Goal: Communication & Community: Answer question/provide support

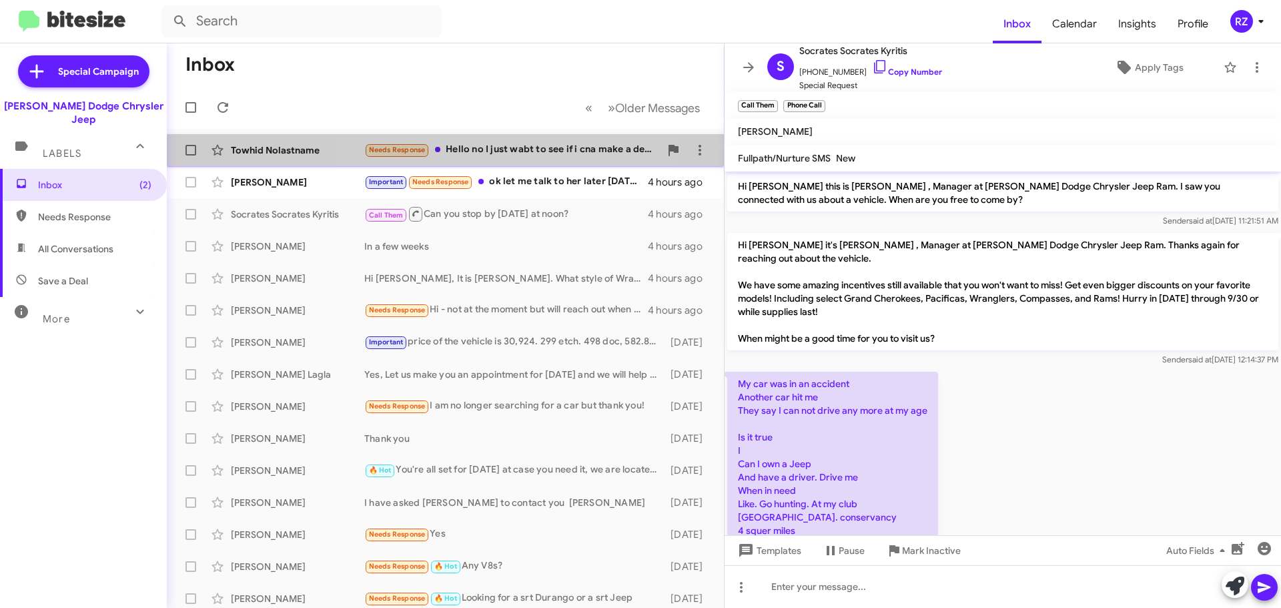
click at [490, 156] on div "Needs Response Hello no I just wabt to see if i cna make a deal. I have one wag…" at bounding box center [512, 149] width 296 height 15
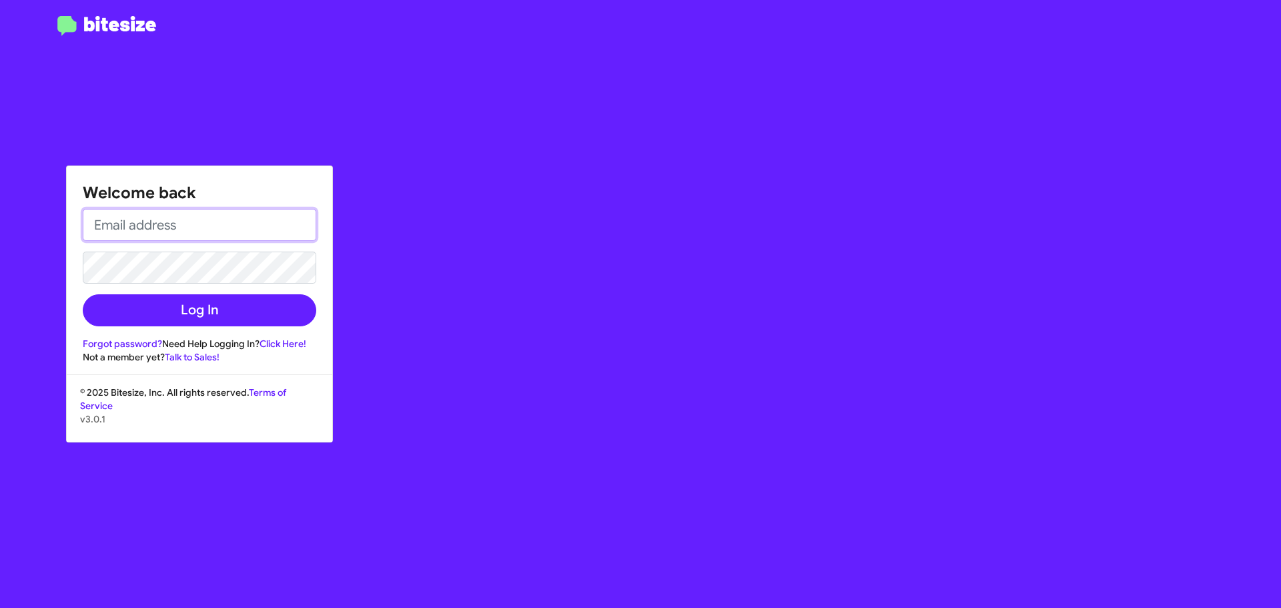
type input "[EMAIL_ADDRESS][DOMAIN_NAME]"
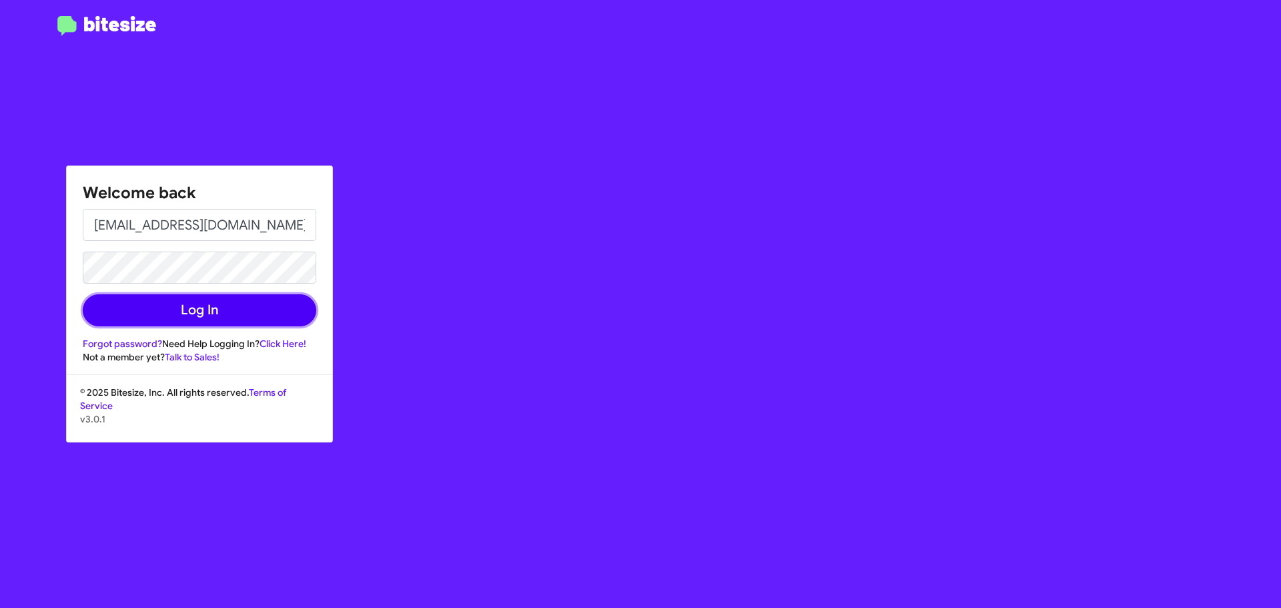
click at [226, 313] on button "Log In" at bounding box center [200, 310] width 234 height 32
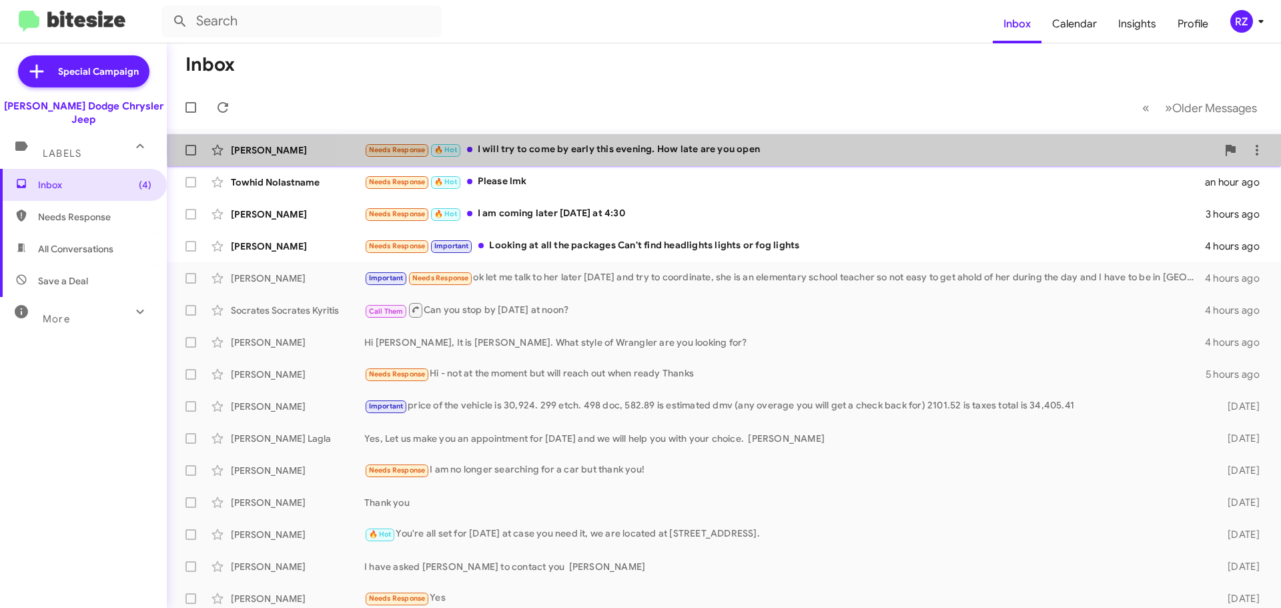
click at [795, 150] on div "Needs Response 🔥 Hot I will try to come by early this evening. How late are you…" at bounding box center [790, 149] width 853 height 15
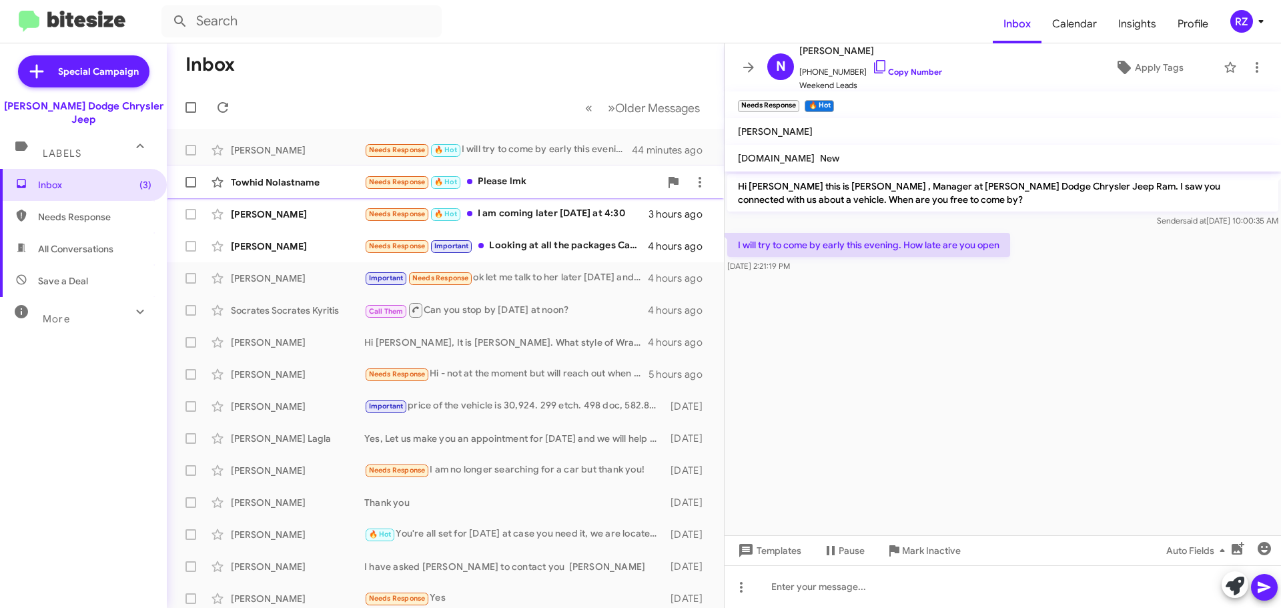
click at [545, 186] on div "Needs Response 🔥 Hot Please lmk" at bounding box center [512, 181] width 296 height 15
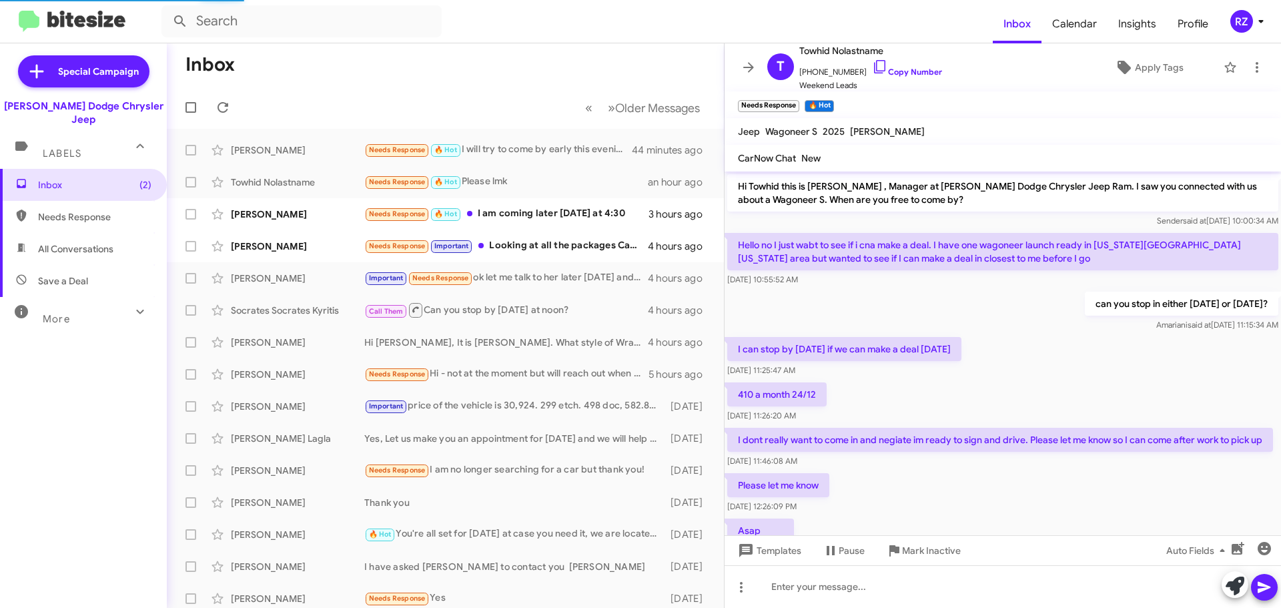
scroll to position [163, 0]
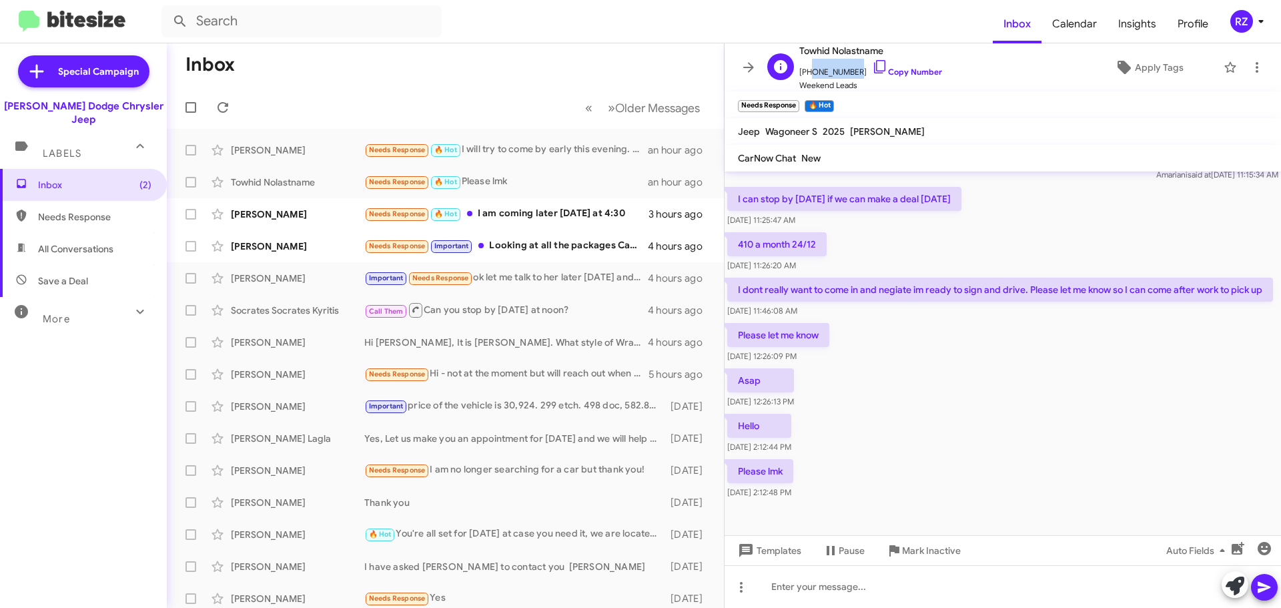
drag, startPoint x: 850, startPoint y: 73, endPoint x: 807, endPoint y: 72, distance: 43.4
click at [807, 72] on span "[PHONE_NUMBER] Copy Number" at bounding box center [870, 69] width 143 height 20
copy span "5512023363"
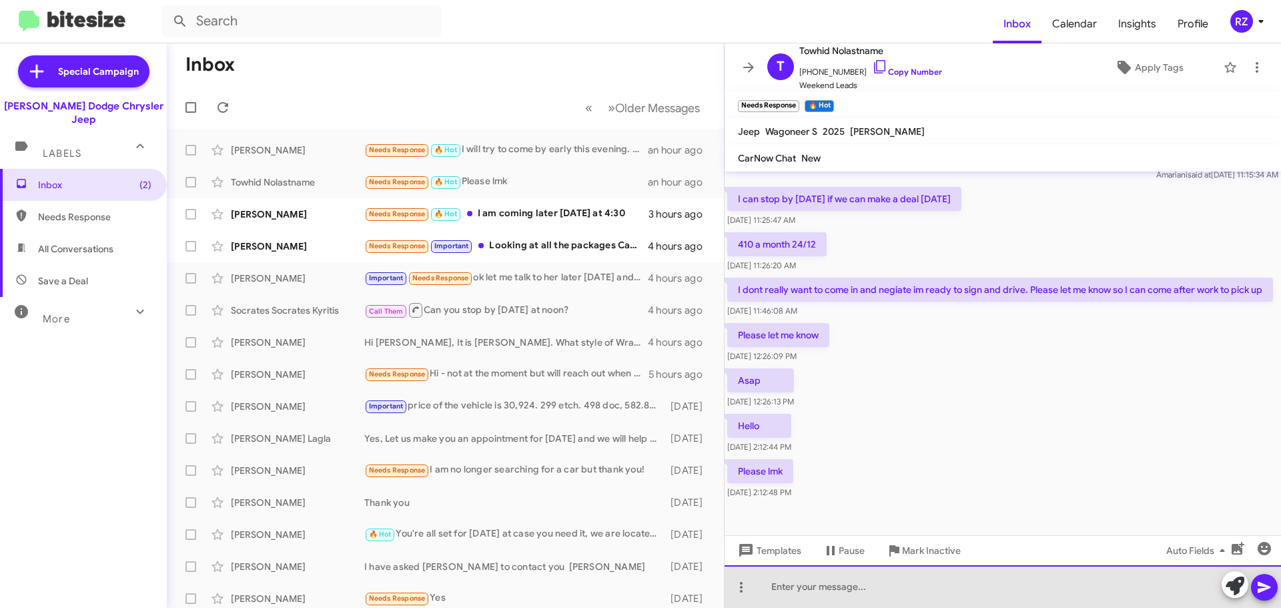
click at [807, 577] on div at bounding box center [1003, 586] width 557 height 43
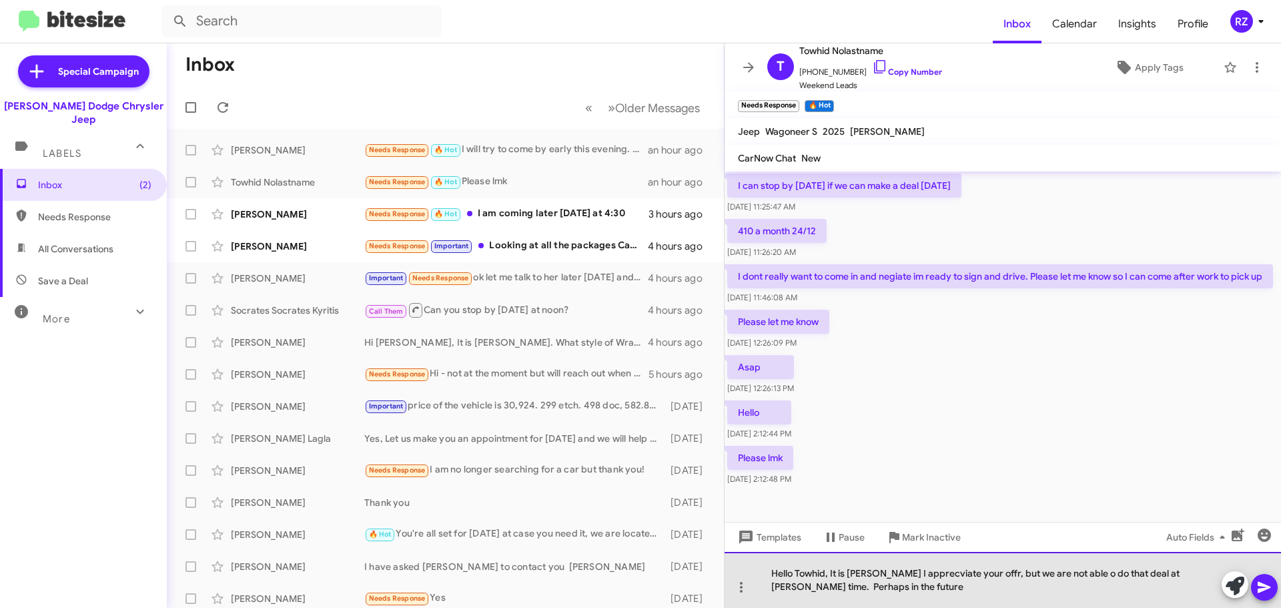
click at [906, 577] on div "Hello Towhid, It is [PERSON_NAME] I apprecviate your offr, but we are not able …" at bounding box center [1003, 580] width 557 height 56
click at [957, 575] on div "Hello Towhid, It is [PERSON_NAME] I appreciate your offr, but we are not able o…" at bounding box center [1003, 580] width 557 height 56
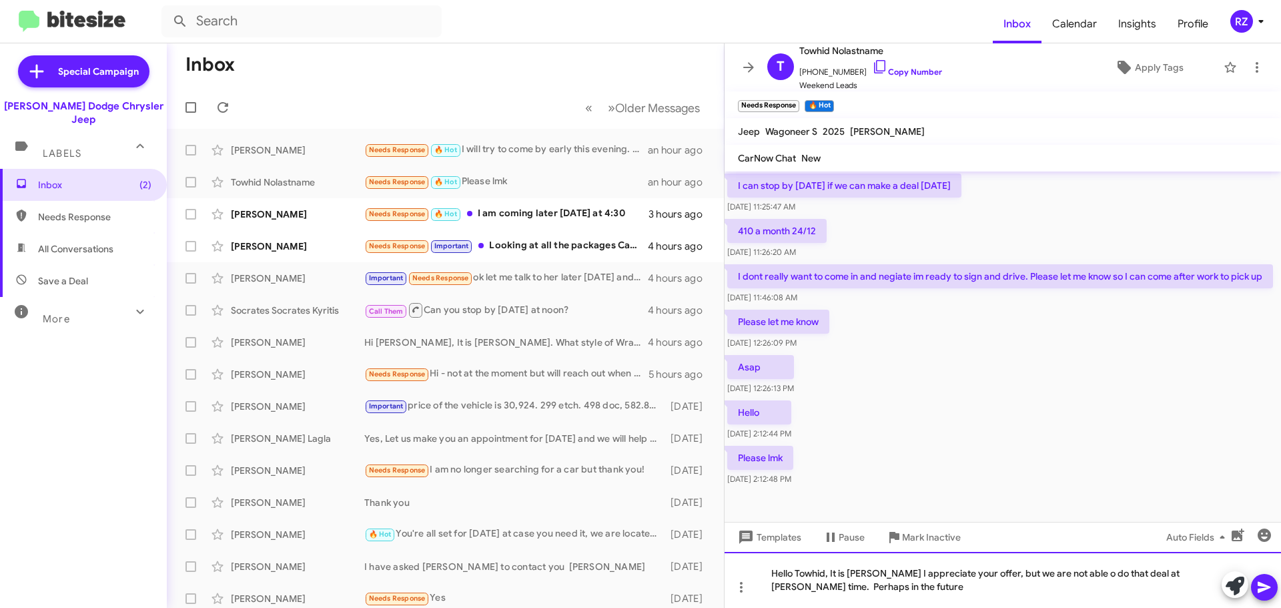
click at [1138, 579] on div "Hello Towhid, It is [PERSON_NAME] I appreciate your offer, but we are not able …" at bounding box center [1003, 580] width 557 height 56
click at [1261, 584] on icon at bounding box center [1264, 587] width 13 height 11
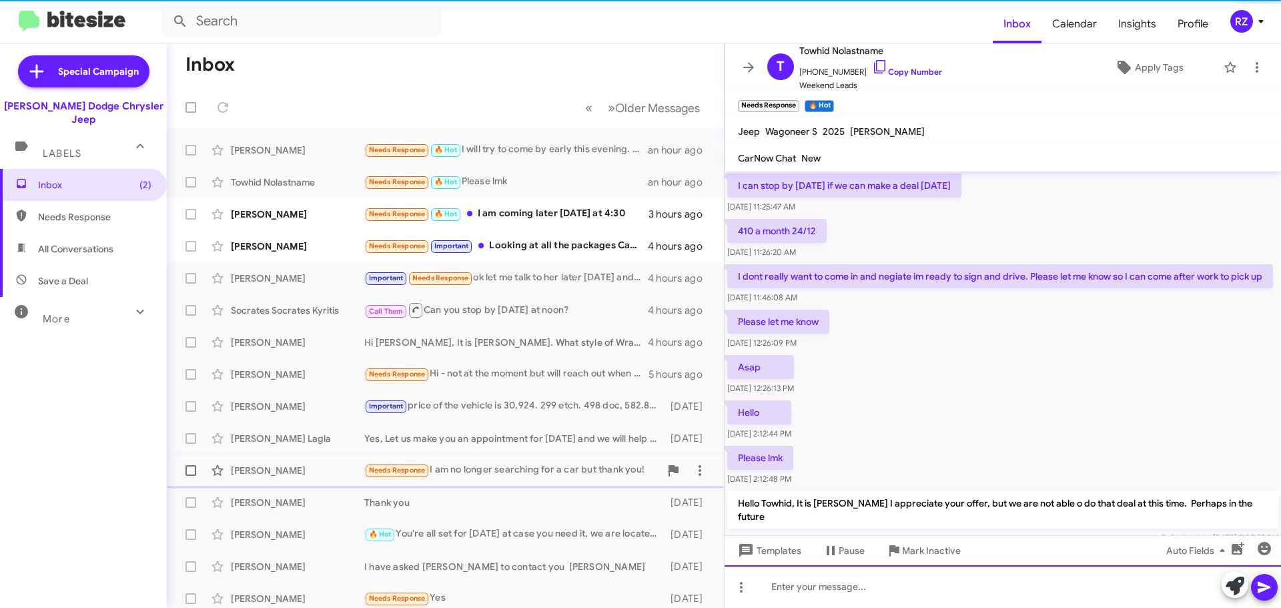
scroll to position [0, 0]
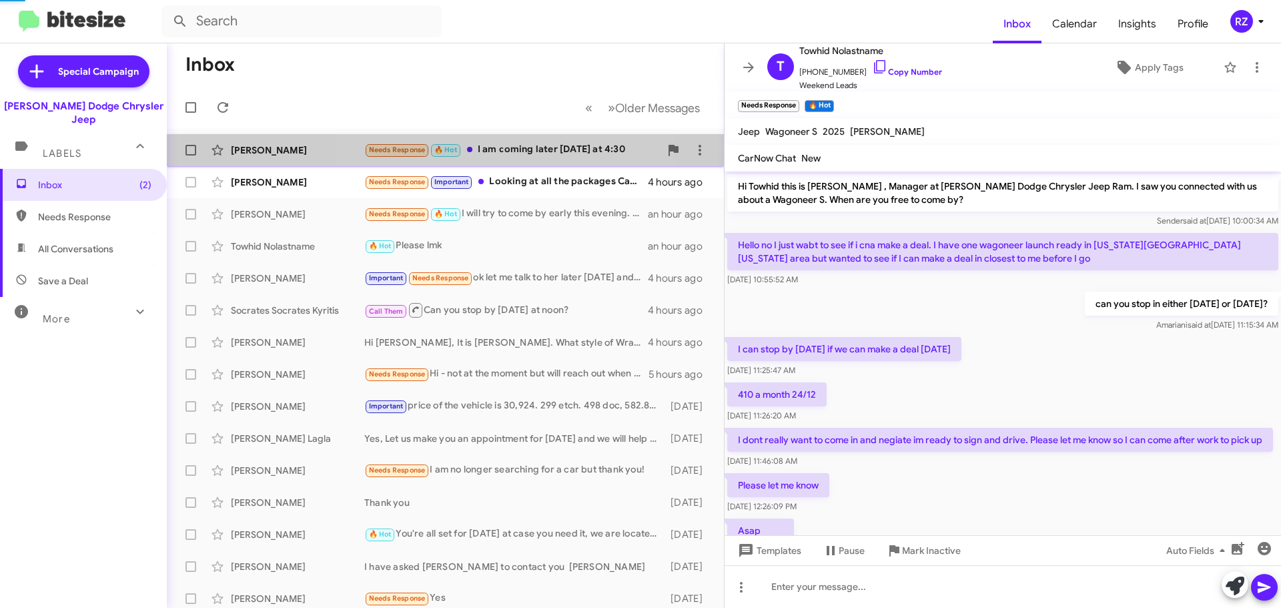
click at [510, 157] on div "Needs Response 🔥 Hot I am coming later [DATE] at 4:30" at bounding box center [512, 149] width 296 height 15
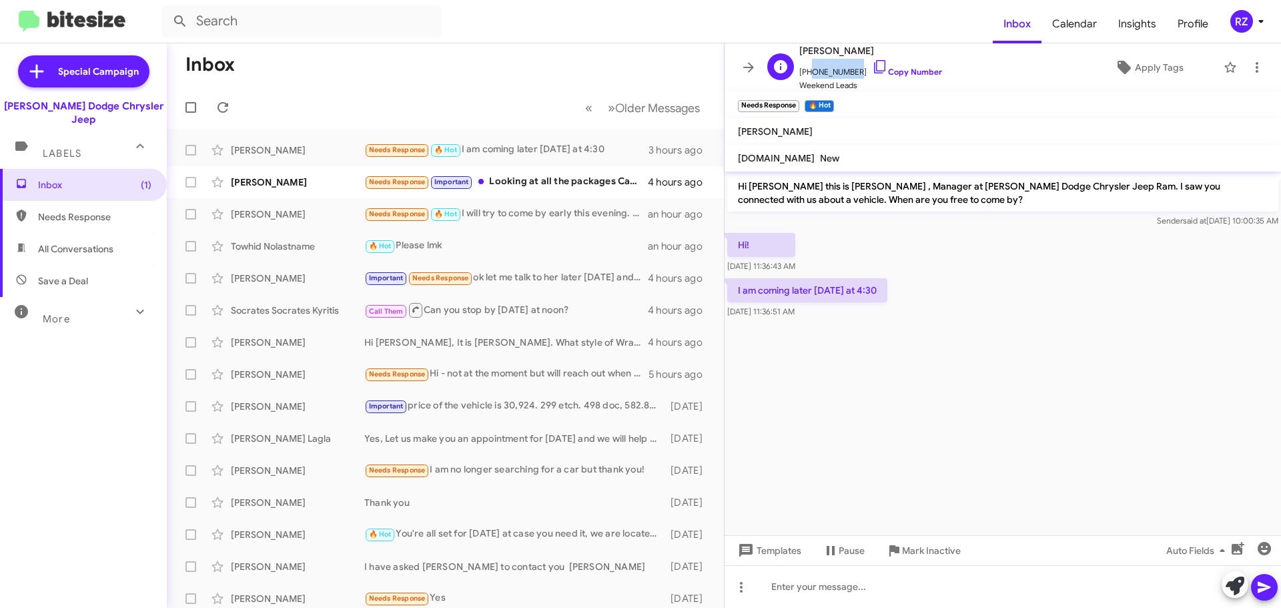
drag, startPoint x: 847, startPoint y: 69, endPoint x: 808, endPoint y: 69, distance: 39.4
click at [808, 69] on span "[PHONE_NUMBER] Copy Number" at bounding box center [870, 69] width 143 height 20
copy span "9738768173"
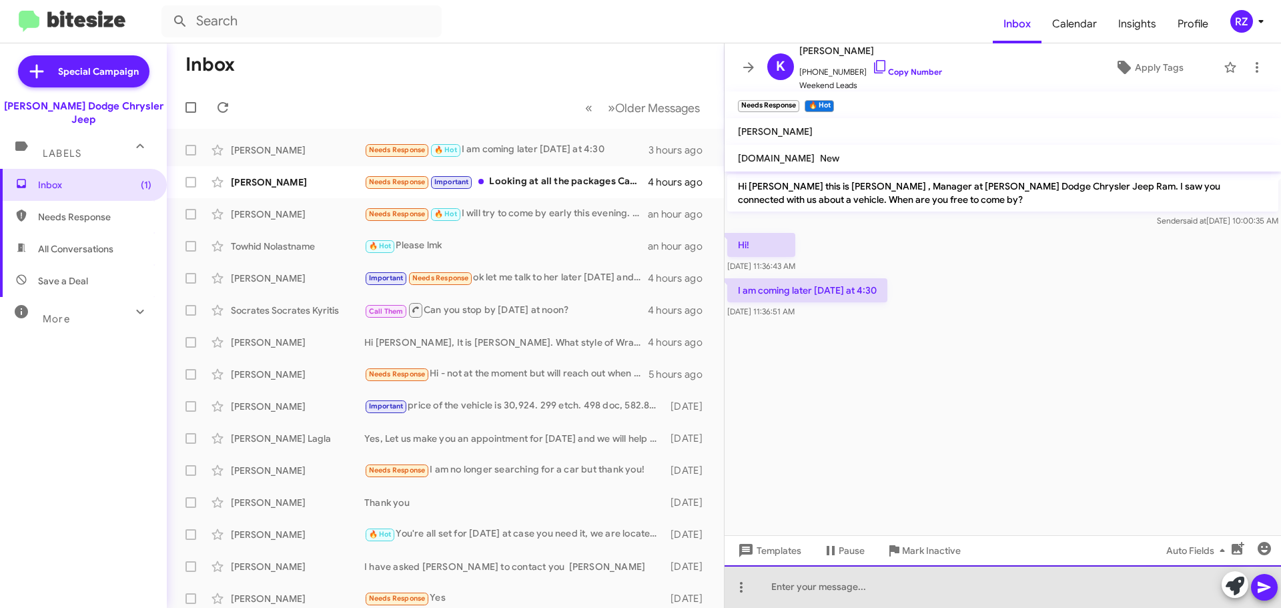
click at [790, 597] on div at bounding box center [1003, 586] width 557 height 43
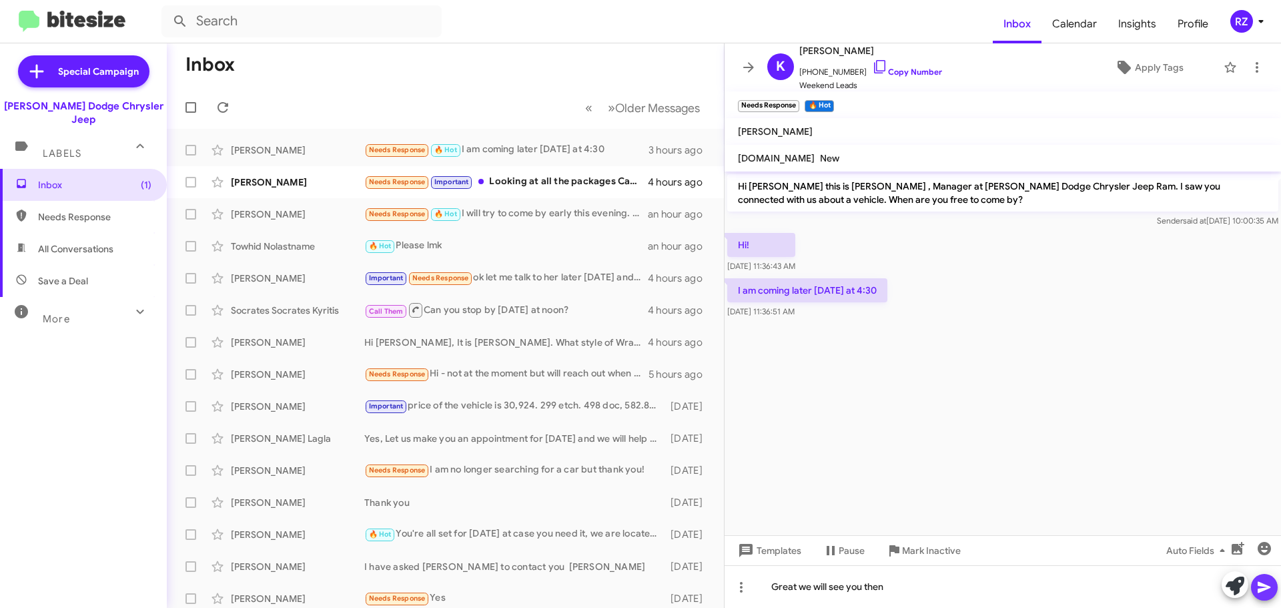
click at [1268, 584] on icon at bounding box center [1265, 587] width 16 height 16
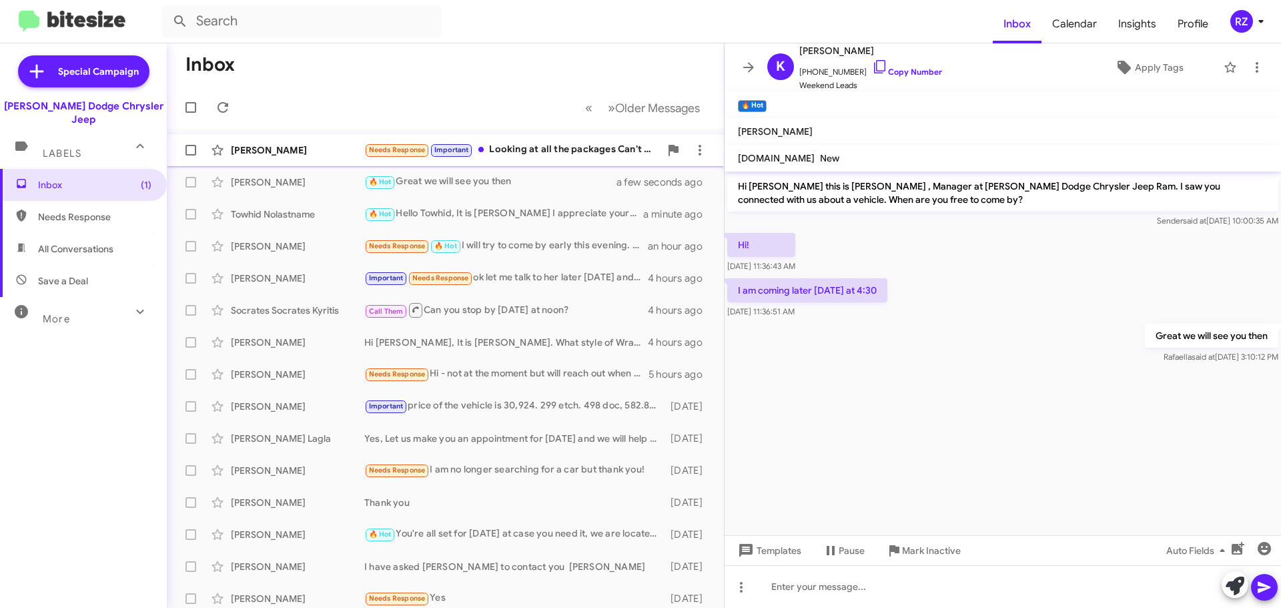
click at [613, 152] on div "Needs Response Important Looking at all the packages Can't find headlights ligh…" at bounding box center [512, 149] width 296 height 15
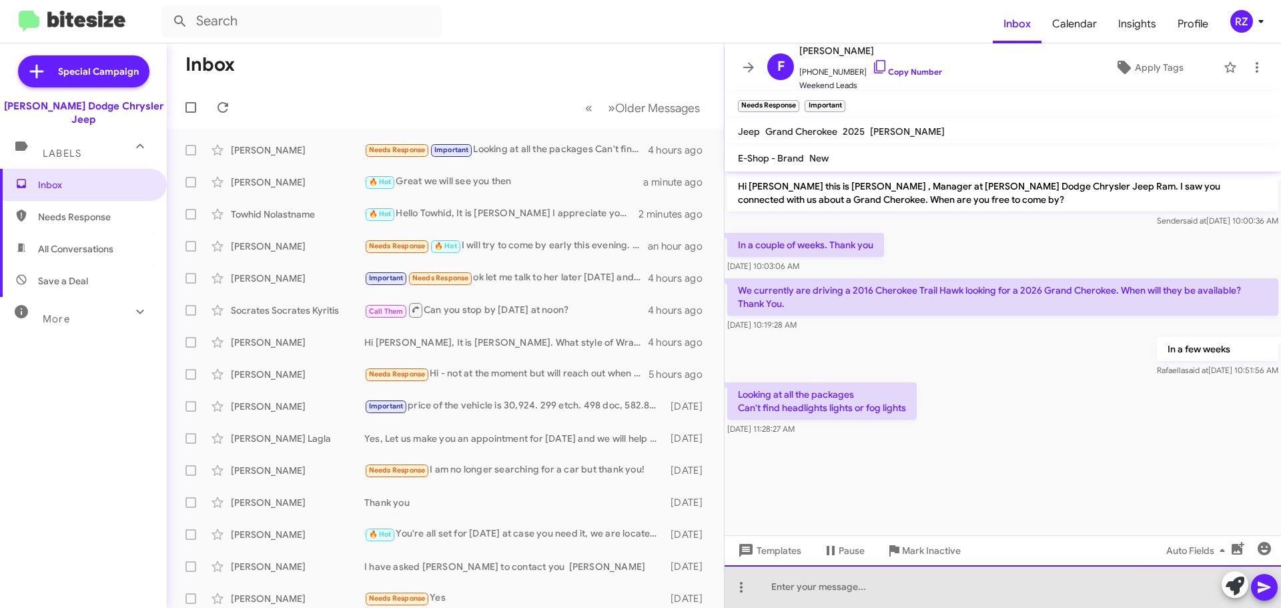
click at [787, 579] on div at bounding box center [1003, 586] width 557 height 43
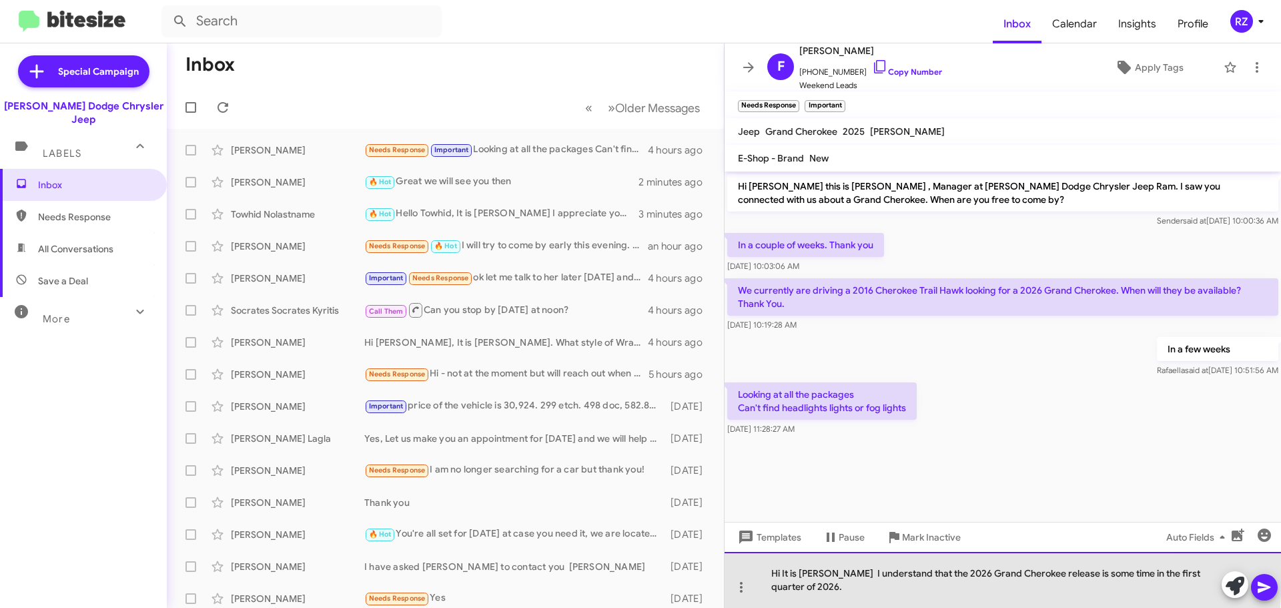
click at [805, 585] on div "Hi It is [PERSON_NAME] I understand that the 2026 Grand Cherokee release is som…" at bounding box center [1003, 580] width 557 height 56
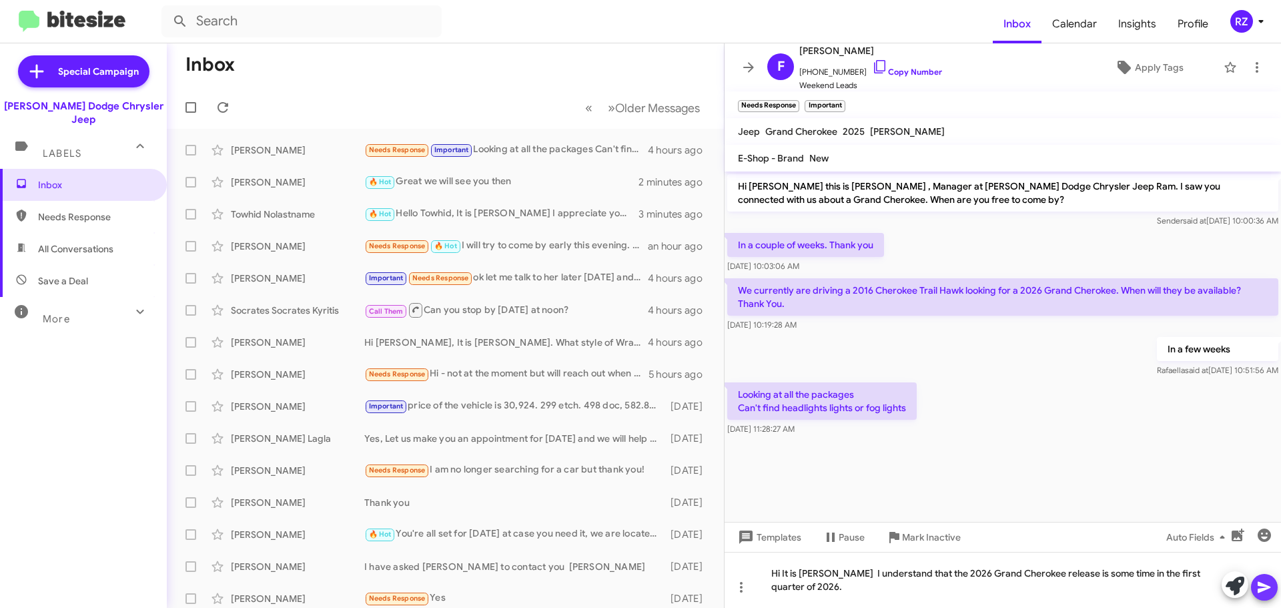
click at [1269, 589] on icon at bounding box center [1264, 587] width 13 height 11
